Goal: Check status: Check status

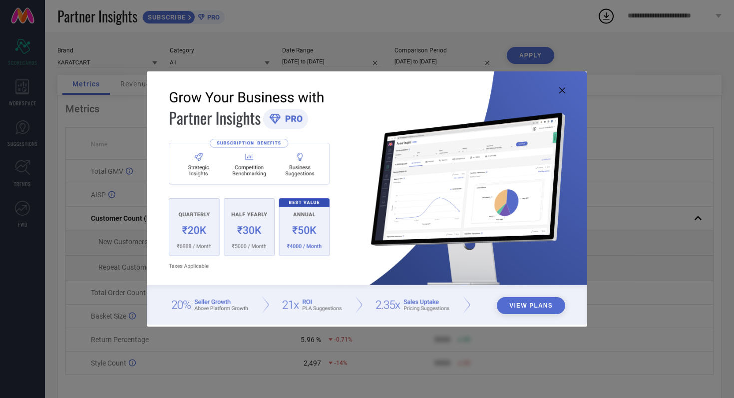
click at [562, 89] on icon at bounding box center [562, 90] width 6 height 6
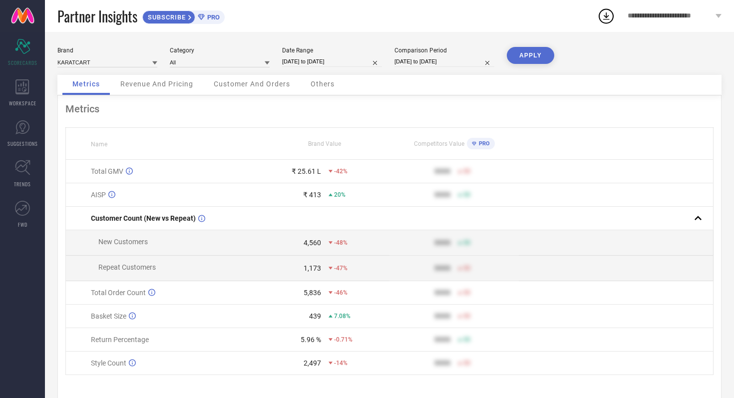
select select "7"
select select "2025"
select select "8"
select select "2025"
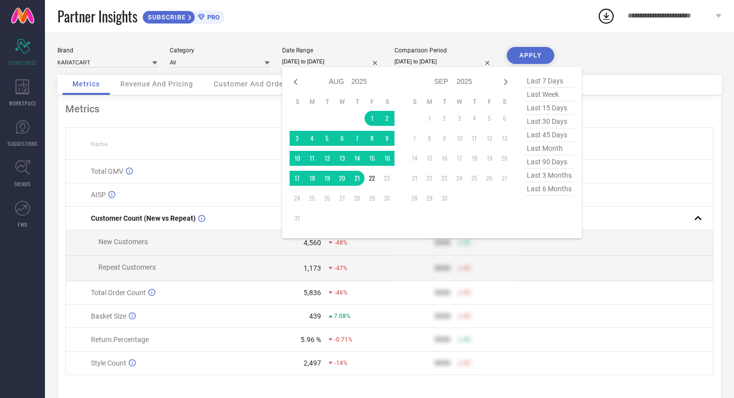
click at [354, 61] on input "01-08-2025 to 21-08-2025" at bounding box center [332, 61] width 100 height 10
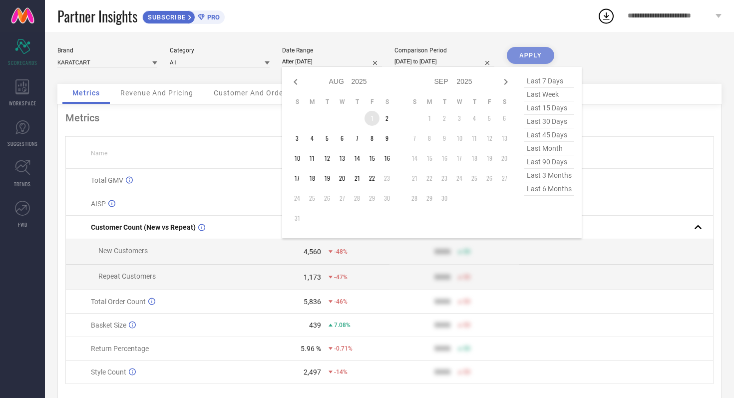
click at [372, 119] on td "1" at bounding box center [371, 118] width 15 height 15
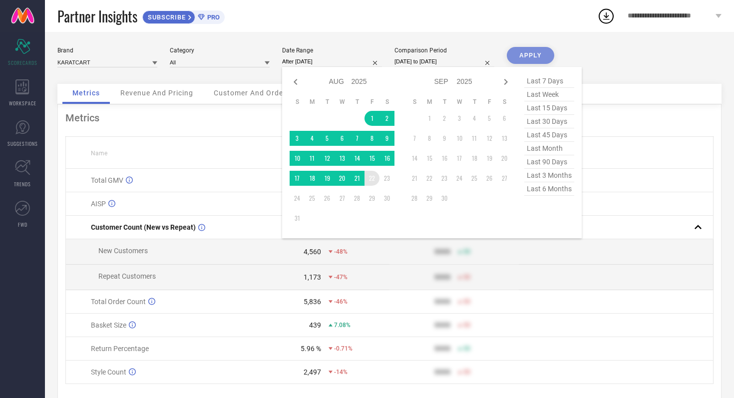
type input "[DATE] to [DATE]"
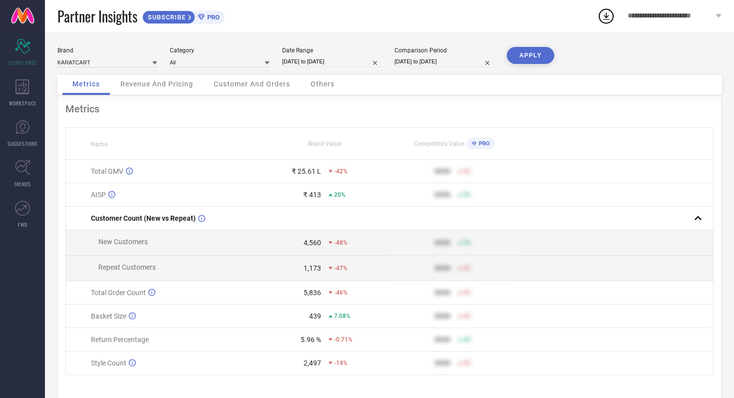
click at [463, 58] on input "01-08-2024 to 21-08-2024" at bounding box center [444, 61] width 100 height 10
select select "7"
select select "2024"
select select "8"
select select "2024"
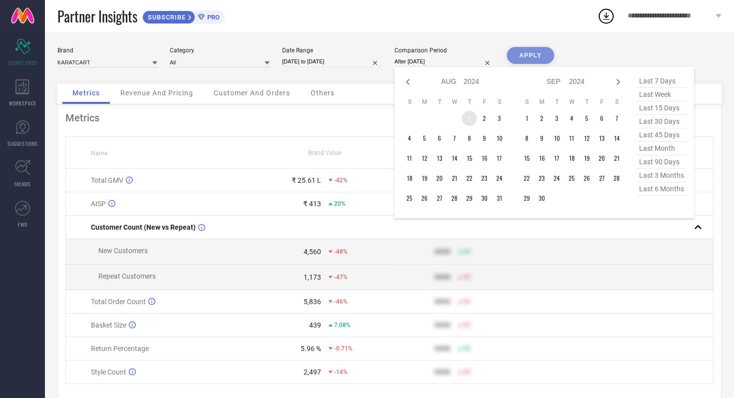
click at [466, 118] on td "1" at bounding box center [469, 118] width 15 height 15
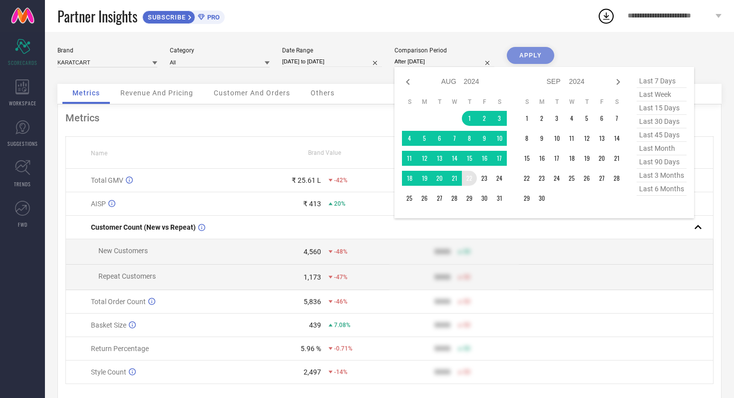
type input "[DATE] to [DATE]"
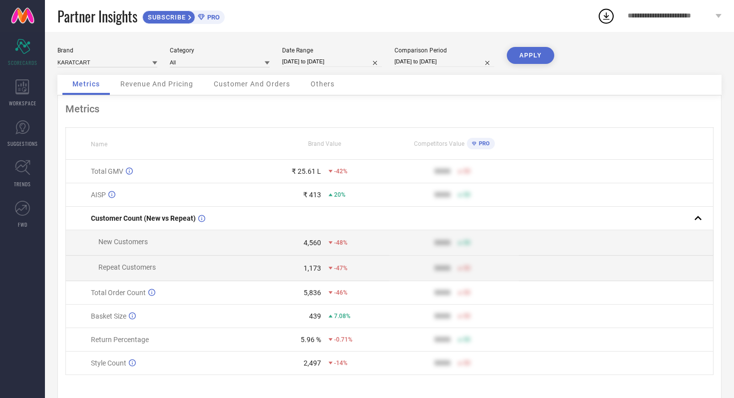
click at [534, 55] on button "APPLY" at bounding box center [530, 55] width 47 height 17
click at [161, 82] on span "Revenue And Pricing" at bounding box center [156, 84] width 73 height 8
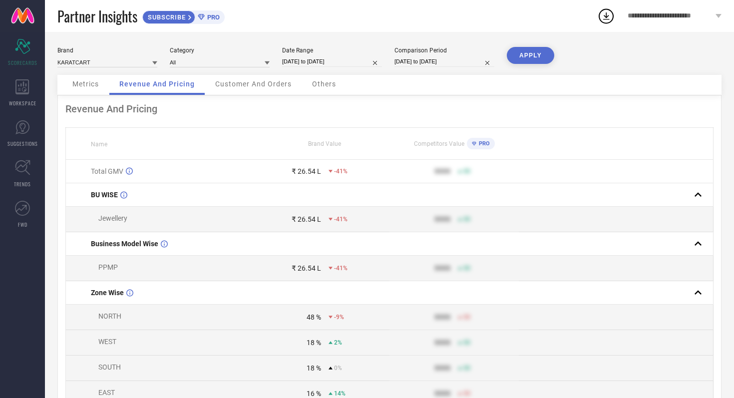
click at [91, 86] on span "Metrics" at bounding box center [85, 84] width 26 height 8
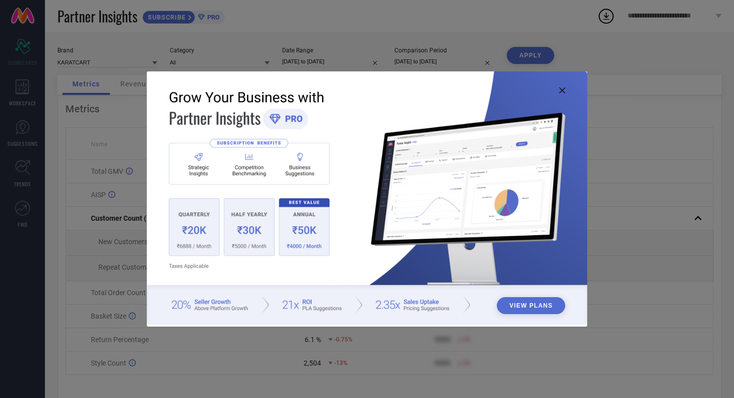
click at [564, 89] on icon at bounding box center [562, 90] width 6 height 6
